Goal: Check status: Check status

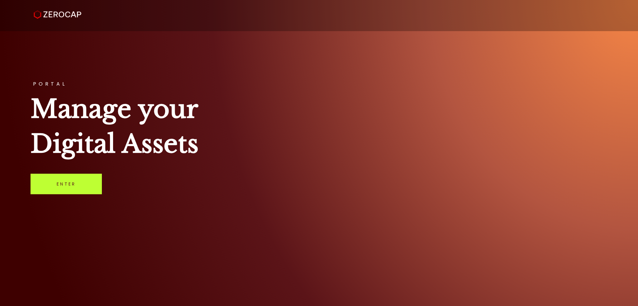
click at [53, 180] on link "Enter" at bounding box center [66, 184] width 71 height 21
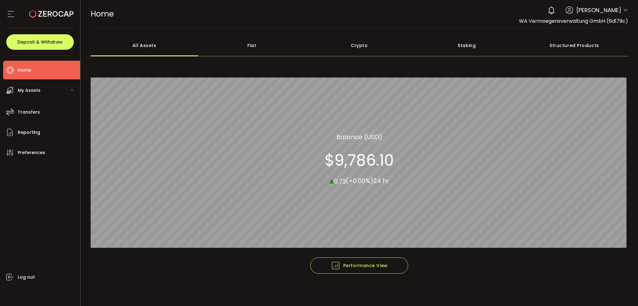
click at [49, 93] on div "My Assets" at bounding box center [41, 90] width 77 height 19
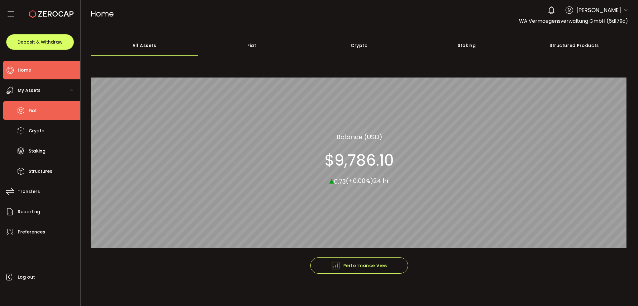
click at [33, 113] on span "Fiat" at bounding box center [33, 110] width 8 height 9
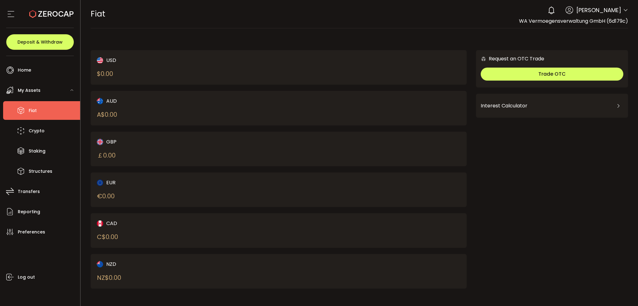
drag, startPoint x: 558, startPoint y: 240, endPoint x: 264, endPoint y: 41, distance: 355.1
click at [266, 43] on div "USD $ 0.00 AUD A$ 0.00 GBP ￡ 0.00 EUR € 0.00 CAD C$ 0.00 NZD Request an OTC Tra…" at bounding box center [360, 165] width 538 height 260
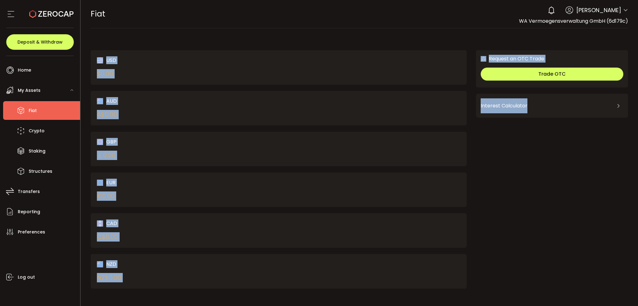
click at [230, 30] on main "USD $ 0.00 AUD A$ 0.00 GBP ￡ 0.00 EUR € 0.00 CAD C$ 0.00 NZD Request an OTC Tra…" at bounding box center [360, 167] width 558 height 279
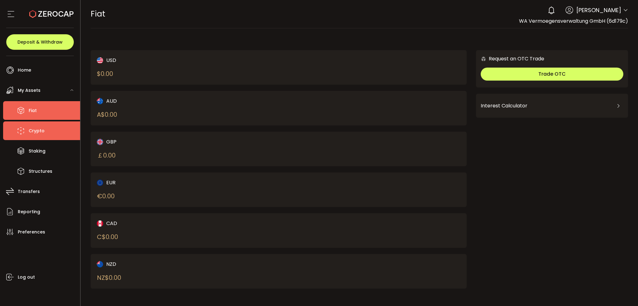
click at [49, 132] on li "Crypto" at bounding box center [41, 130] width 77 height 19
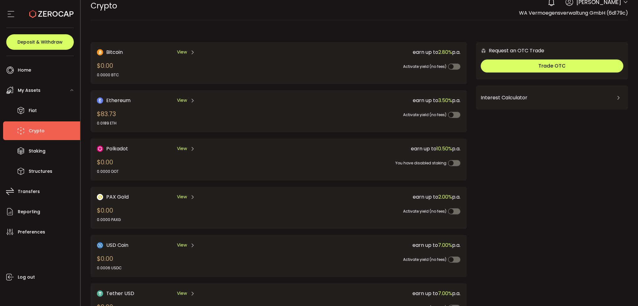
scroll to position [64, 0]
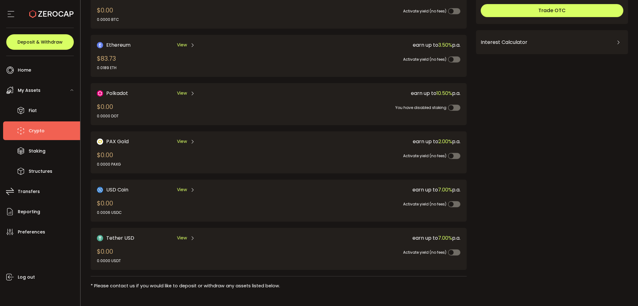
drag, startPoint x: 563, startPoint y: 170, endPoint x: 563, endPoint y: 209, distance: 38.6
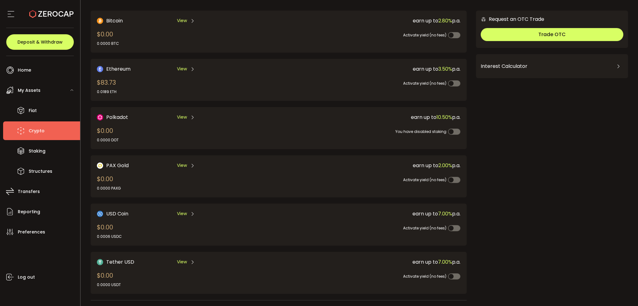
scroll to position [0, 0]
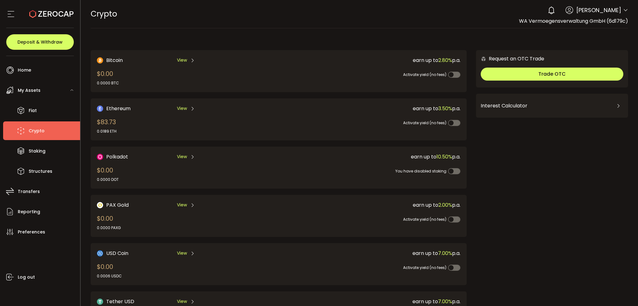
drag, startPoint x: 548, startPoint y: 234, endPoint x: 521, endPoint y: 184, distance: 56.7
click at [37, 148] on span "Staking" at bounding box center [37, 151] width 17 height 9
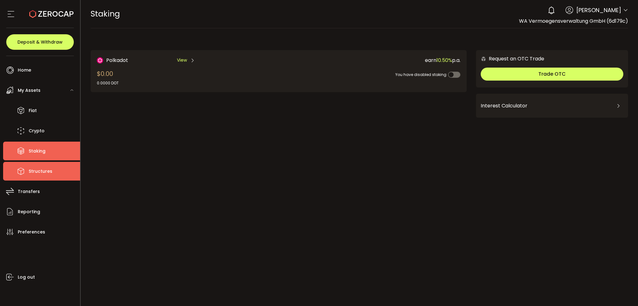
click at [48, 167] on span "Structures" at bounding box center [41, 171] width 24 height 9
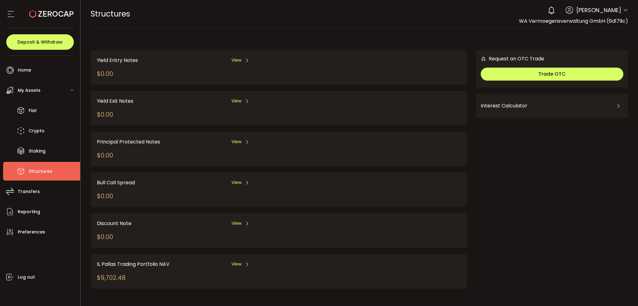
drag, startPoint x: 183, startPoint y: 33, endPoint x: 193, endPoint y: 63, distance: 32.0
click at [240, 261] on span "View" at bounding box center [236, 264] width 10 height 7
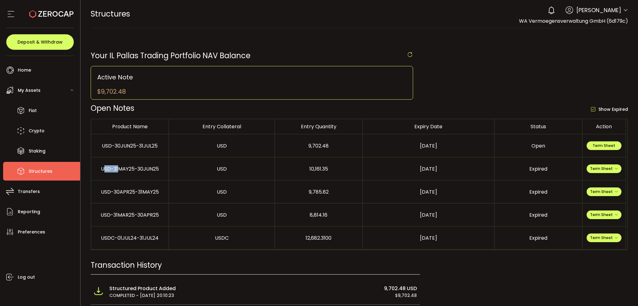
drag, startPoint x: 105, startPoint y: 167, endPoint x: 122, endPoint y: 156, distance: 20.6
click at [121, 168] on div "USD-31MAY25-30JUN25" at bounding box center [129, 168] width 77 height 7
drag, startPoint x: 121, startPoint y: 149, endPoint x: 434, endPoint y: 167, distance: 313.6
click at [434, 167] on tbody "USD-30JUN25-31JUL25 USD 9,702.48 2025-07-31 Open Term Sheet USD-31MAY25-30JUN25…" at bounding box center [358, 192] width 535 height 115
click at [356, 193] on div "9,785.82" at bounding box center [318, 191] width 87 height 7
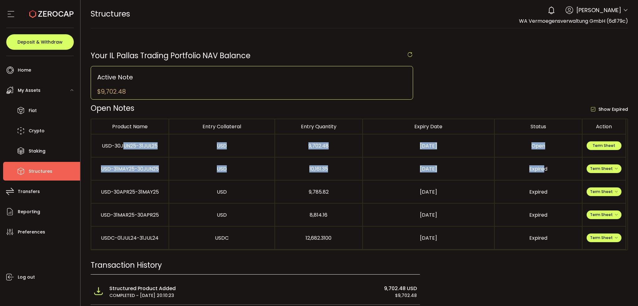
drag, startPoint x: 543, startPoint y: 169, endPoint x: 92, endPoint y: 151, distance: 451.7
click at [120, 147] on tbody "USD-30JUN25-31JUL25 USD 9,702.48 2025-07-31 Open Term Sheet USD-31MAY25-30JUN25…" at bounding box center [358, 192] width 535 height 115
drag, startPoint x: 100, startPoint y: 146, endPoint x: 549, endPoint y: 184, distance: 450.7
click at [557, 180] on tbody "USD-30JUN25-31JUL25 USD 9,702.48 2025-07-31 Open Term Sheet USD-31MAY25-30JUN25…" at bounding box center [358, 192] width 535 height 115
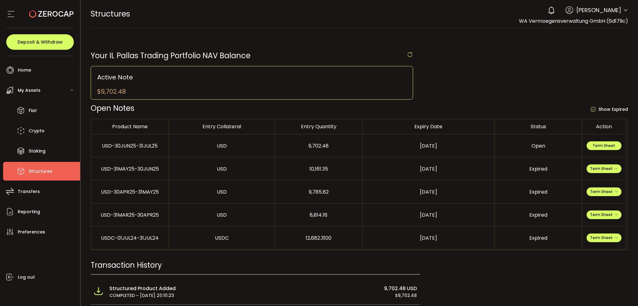
click at [540, 187] on td "Expired" at bounding box center [539, 192] width 88 height 23
drag, startPoint x: 552, startPoint y: 171, endPoint x: 96, endPoint y: 164, distance: 456.3
click at [96, 164] on tr "USD-31MAY25-30JUN25 USD 10,161.35 2025-06-30 Expired Term Sheet Entry Term Shee…" at bounding box center [358, 169] width 535 height 23
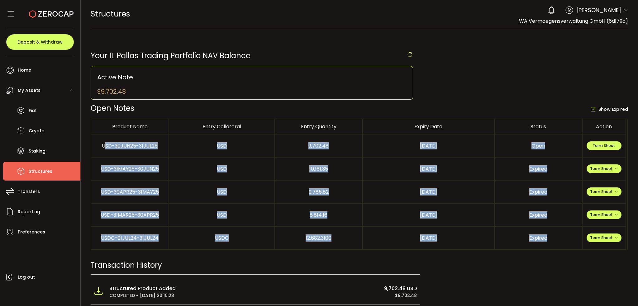
drag, startPoint x: 104, startPoint y: 144, endPoint x: 548, endPoint y: 243, distance: 455.4
click at [548, 243] on tbody "USD-30JUN25-31JUL25 USD 9,702.48 2025-07-31 Open Term Sheet USD-31MAY25-30JUN25…" at bounding box center [358, 192] width 535 height 115
click at [548, 243] on td "Expired" at bounding box center [539, 238] width 88 height 23
drag, startPoint x: 549, startPoint y: 237, endPoint x: 272, endPoint y: 155, distance: 289.0
click at [285, 164] on tbody "USD-30JUN25-31JUL25 USD 9,702.48 2025-07-31 Open Term Sheet USD-31MAY25-30JUN25…" at bounding box center [358, 192] width 535 height 115
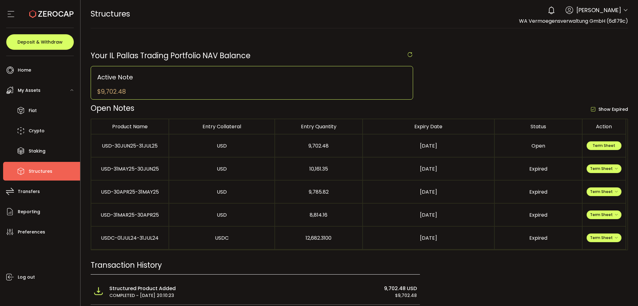
drag, startPoint x: 637, startPoint y: 122, endPoint x: 634, endPoint y: 167, distance: 44.9
click at [635, 164] on main "Your IL Pallas Trading Portfolio NAV Balance Active Note $9,702.48 Open Notes S…" at bounding box center [360, 273] width 558 height 491
click at [477, 192] on div "[DATE]" at bounding box center [428, 191] width 131 height 7
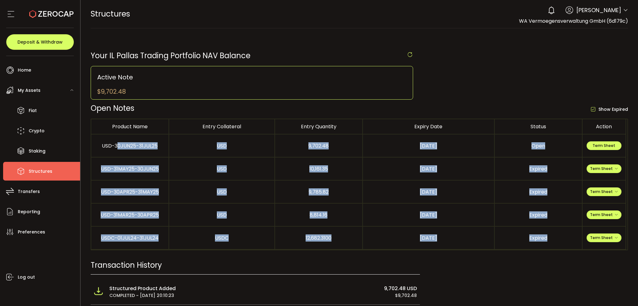
drag, startPoint x: 545, startPoint y: 240, endPoint x: 105, endPoint y: 142, distance: 451.5
click at [106, 143] on tbody "USD-30JUN25-31JUL25 USD 9,702.48 2025-07-31 Open Term Sheet USD-31MAY25-30JUN25…" at bounding box center [358, 192] width 535 height 115
click at [110, 144] on div "USD-30JUN25-31JUL25" at bounding box center [129, 145] width 77 height 7
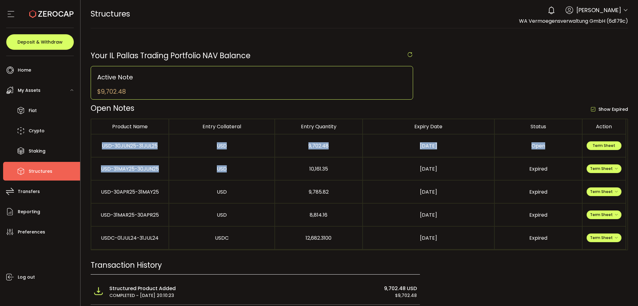
drag, startPoint x: 103, startPoint y: 145, endPoint x: 254, endPoint y: 176, distance: 153.4
click at [254, 176] on tbody "USD-30JUN25-31JUL25 USD 9,702.48 2025-07-31 Open Term Sheet USD-31MAY25-30JUN25…" at bounding box center [358, 192] width 535 height 115
click at [259, 157] on td "USD" at bounding box center [222, 146] width 106 height 23
click at [138, 155] on td "USD-30JUN25-31JUL25" at bounding box center [130, 146] width 78 height 23
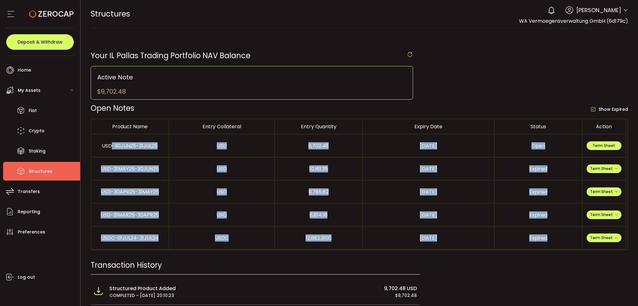
drag, startPoint x: 112, startPoint y: 145, endPoint x: 551, endPoint y: 230, distance: 446.9
click at [551, 230] on tbody "USD-30JUN25-31JUL25 USD 9,702.48 2025-07-31 Open Term Sheet USD-31MAY25-30JUN25…" at bounding box center [358, 192] width 535 height 115
click at [549, 234] on td "Expired" at bounding box center [539, 238] width 88 height 23
drag, startPoint x: 548, startPoint y: 237, endPoint x: 167, endPoint y: 146, distance: 392.0
click at [171, 147] on tbody "USD-30JUN25-31JUL25 USD 9,702.48 2025-07-31 Open Term Sheet USD-31MAY25-30JUN25…" at bounding box center [358, 192] width 535 height 115
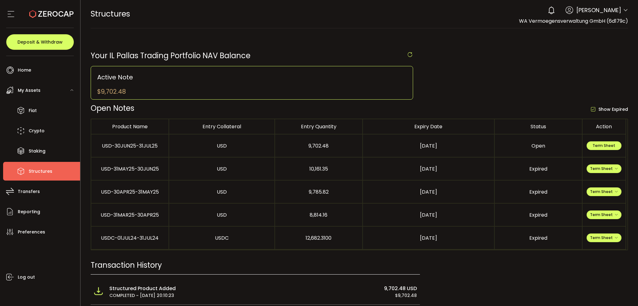
click at [110, 143] on div "USD-30JUN25-31JUL25" at bounding box center [129, 145] width 77 height 7
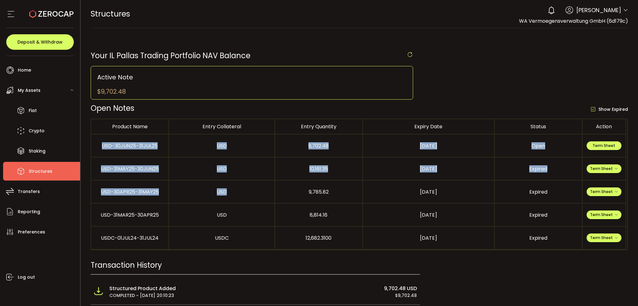
drag, startPoint x: 97, startPoint y: 145, endPoint x: 287, endPoint y: 205, distance: 198.9
click at [270, 195] on tbody "USD-30JUN25-31JUL25 USD 9,702.48 2025-07-31 Open Term Sheet USD-31MAY25-30JUN25…" at bounding box center [358, 192] width 535 height 115
click at [351, 171] on div "10,161.35" at bounding box center [318, 168] width 87 height 7
drag, startPoint x: 324, startPoint y: 172, endPoint x: 192, endPoint y: 136, distance: 136.2
click at [203, 140] on tbody "USD-30JUN25-31JUL25 USD 9,702.48 2025-07-31 Open Term Sheet USD-31MAY25-30JUN25…" at bounding box center [358, 192] width 535 height 115
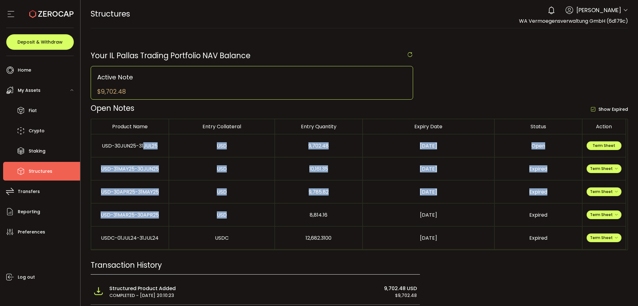
drag, startPoint x: 151, startPoint y: 151, endPoint x: 241, endPoint y: 235, distance: 122.7
click at [239, 233] on tbody "USD-30JUN25-31JUL25 USD 9,702.48 2025-07-31 Open Term Sheet USD-31MAY25-30JUN25…" at bounding box center [358, 192] width 535 height 115
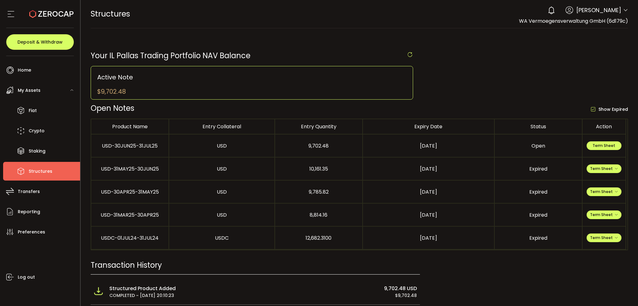
click at [371, 243] on td "[DATE]" at bounding box center [429, 238] width 132 height 23
drag, startPoint x: 549, startPoint y: 239, endPoint x: 322, endPoint y: 182, distance: 233.4
click at [322, 182] on tbody "USD-30JUN25-31JUL25 USD 9,702.48 2025-07-31 Open Term Sheet USD-31MAY25-30JUN25…" at bounding box center [358, 192] width 535 height 115
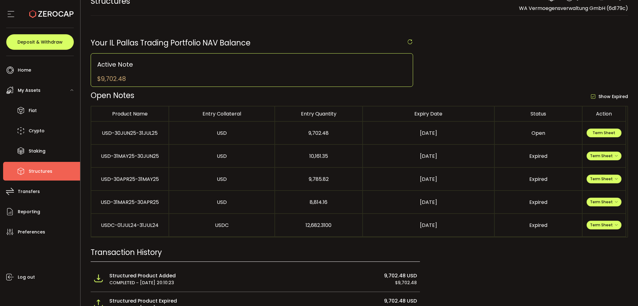
scroll to position [17, 0]
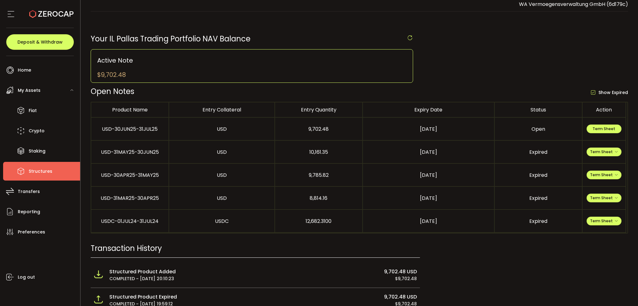
click at [531, 209] on td "Expired" at bounding box center [539, 198] width 88 height 23
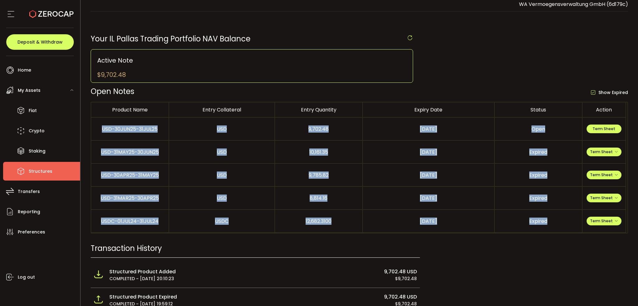
drag, startPoint x: 548, startPoint y: 225, endPoint x: 192, endPoint y: 108, distance: 374.4
click at [201, 107] on div "Product Name Entry Collateral Entry Quantity Expiry Date Status Action USD-30JU…" at bounding box center [360, 168] width 538 height 132
click at [167, 127] on div "USD-30JUN25-31JUL25" at bounding box center [129, 129] width 77 height 7
drag, startPoint x: 154, startPoint y: 126, endPoint x: 442, endPoint y: 220, distance: 302.5
click at [436, 216] on tbody "USD-30JUN25-31JUL25 USD 9,702.48 2025-07-31 Open Term Sheet USD-31MAY25-30JUN25…" at bounding box center [358, 175] width 535 height 115
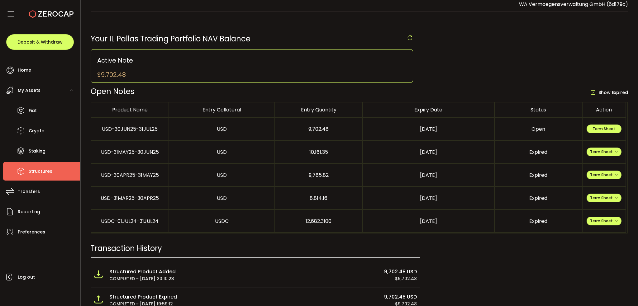
click at [453, 219] on div "[DATE]" at bounding box center [428, 221] width 131 height 7
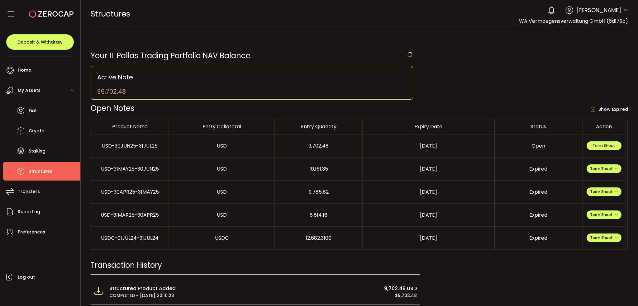
drag, startPoint x: 458, startPoint y: 121, endPoint x: 444, endPoint y: 61, distance: 61.6
click at [621, 11] on div "0 [PERSON_NAME] Account WA Vermoegensverwaltung GmbH (6d179c) [PERSON_NAME] (15…" at bounding box center [585, 10] width 83 height 14
click at [623, 9] on icon at bounding box center [625, 10] width 5 height 5
click at [626, 9] on icon at bounding box center [625, 10] width 5 height 5
click at [371, 36] on div "Your IL Pallas Trading Portfolio NAV Balance Active Note $9,702.48 Open Notes S…" at bounding box center [360, 271] width 538 height 472
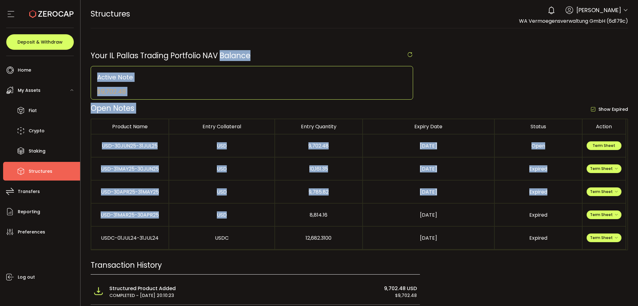
drag, startPoint x: 222, startPoint y: 40, endPoint x: 306, endPoint y: 226, distance: 203.6
click at [307, 221] on div "Your IL Pallas Trading Portfolio NAV Balance Active Note $9,702.48 Open Notes S…" at bounding box center [360, 271] width 538 height 472
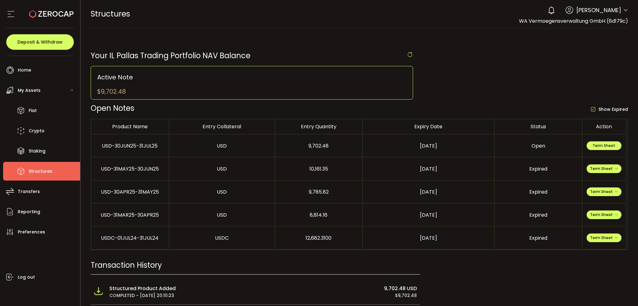
click at [301, 235] on div "12,682.3100" at bounding box center [318, 238] width 87 height 7
drag, startPoint x: 332, startPoint y: 238, endPoint x: 256, endPoint y: 78, distance: 176.9
click at [267, 101] on section "Your IL Pallas Trading Portfolio NAV Balance Active Note $9,702.48 Open Notes S…" at bounding box center [360, 278] width 538 height 457
drag, startPoint x: 201, startPoint y: 73, endPoint x: 476, endPoint y: 245, distance: 324.6
click at [465, 241] on section "Your IL Pallas Trading Portfolio NAV Balance Active Note $9,702.48 Open Notes S…" at bounding box center [360, 278] width 538 height 457
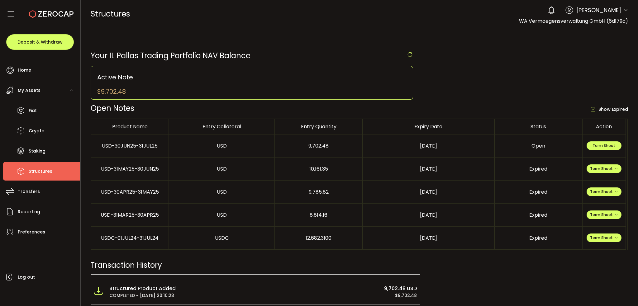
click at [492, 247] on td "[DATE]" at bounding box center [429, 238] width 132 height 23
click at [623, 12] on icon at bounding box center [625, 10] width 5 height 5
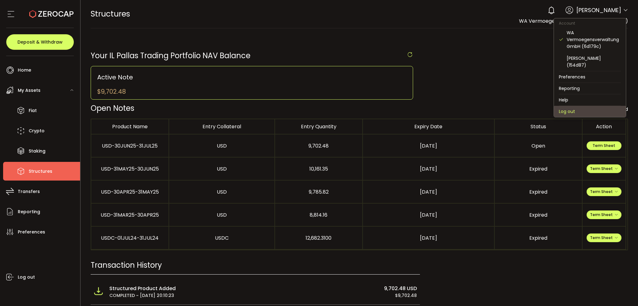
click at [572, 106] on li "Log out" at bounding box center [590, 111] width 72 height 11
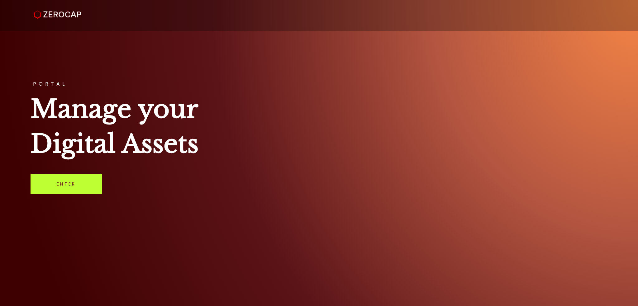
click at [54, 184] on link "Enter" at bounding box center [66, 184] width 71 height 21
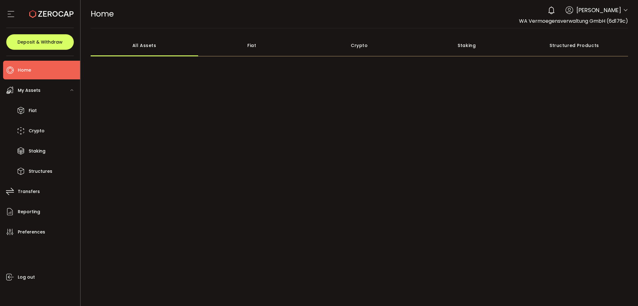
click at [622, 8] on div "0 [PERSON_NAME] Account WA Vermoegensverwaltung GmbH (6d179c) [PERSON_NAME] (15…" at bounding box center [585, 10] width 83 height 14
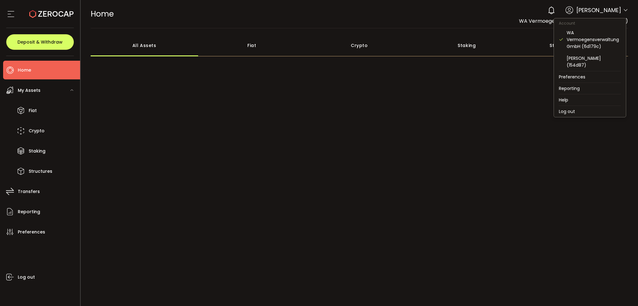
click at [623, 10] on icon at bounding box center [625, 10] width 5 height 5
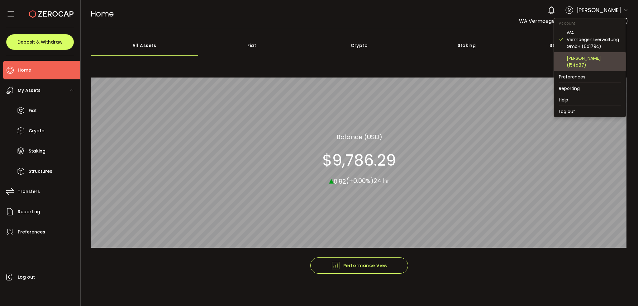
click at [603, 54] on div "[PERSON_NAME] (154d87)" at bounding box center [590, 61] width 62 height 19
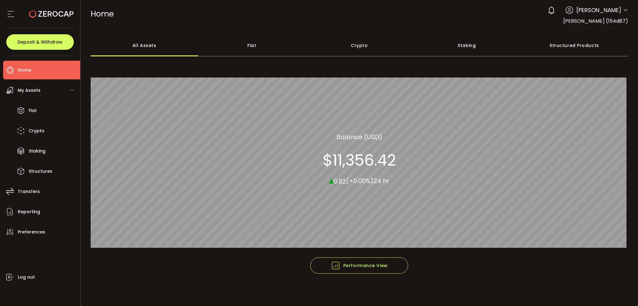
click at [564, 46] on div "Structured Products" at bounding box center [573, 46] width 107 height 22
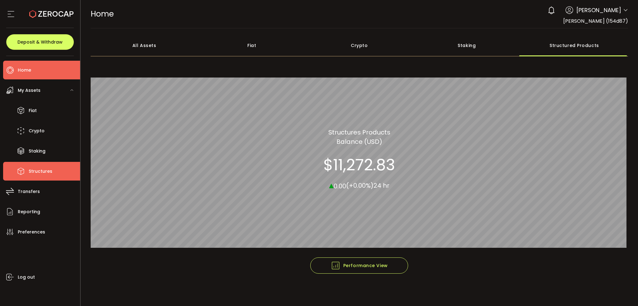
click at [47, 167] on span "Structures" at bounding box center [41, 171] width 24 height 9
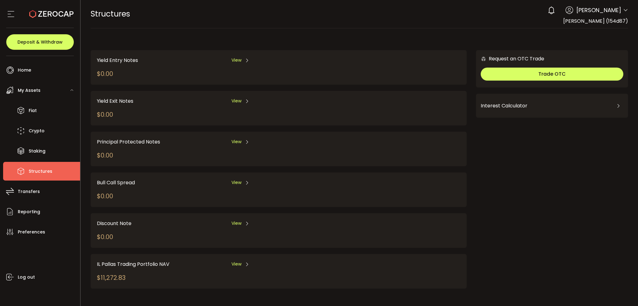
click at [163, 273] on div "IL Pallas Trading Portfolio NAV View $11,272.83" at bounding box center [224, 271] width 254 height 22
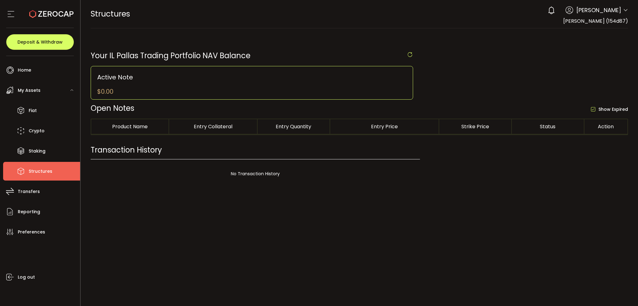
click at [159, 263] on div at bounding box center [360, 153] width 558 height 306
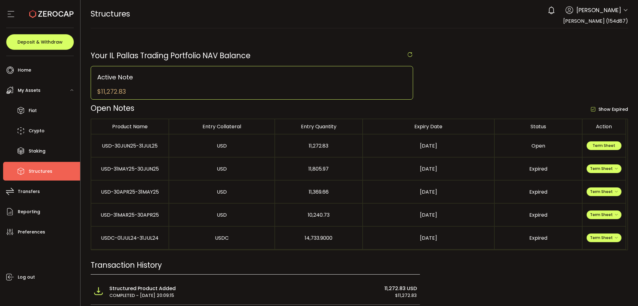
drag, startPoint x: 130, startPoint y: 149, endPoint x: 463, endPoint y: 140, distance: 334.0
click at [463, 140] on tr "USD-30JUN25-31JUL25 USD 11,272.83 [DATE] Open Term Sheet" at bounding box center [358, 146] width 535 height 23
click at [309, 150] on td "11,272.83" at bounding box center [319, 146] width 88 height 23
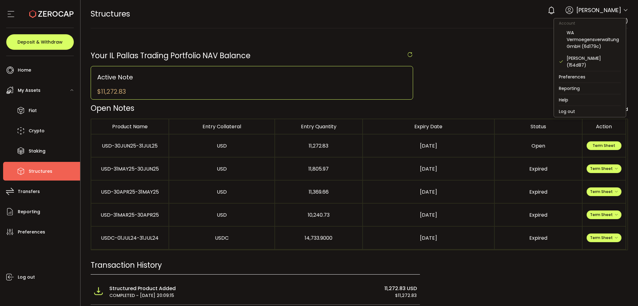
click at [623, 8] on icon at bounding box center [625, 10] width 5 height 5
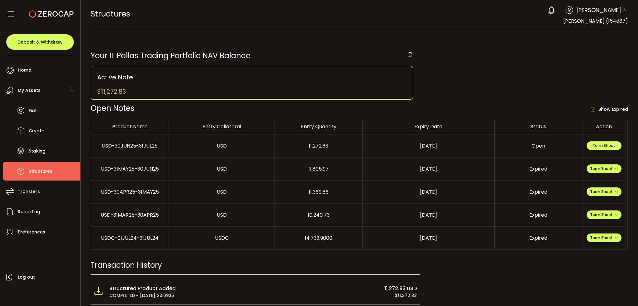
click at [626, 11] on icon at bounding box center [625, 10] width 5 height 5
click at [624, 9] on icon at bounding box center [625, 10] width 5 height 5
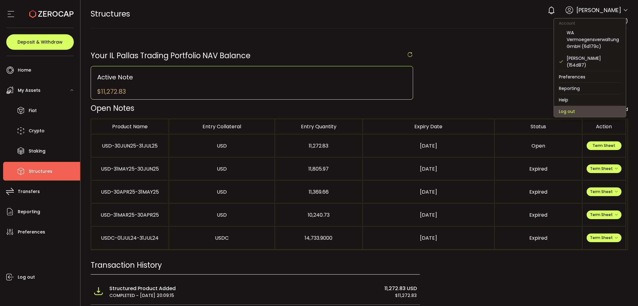
click at [572, 106] on li "Log out" at bounding box center [590, 111] width 72 height 11
